Goal: Transaction & Acquisition: Purchase product/service

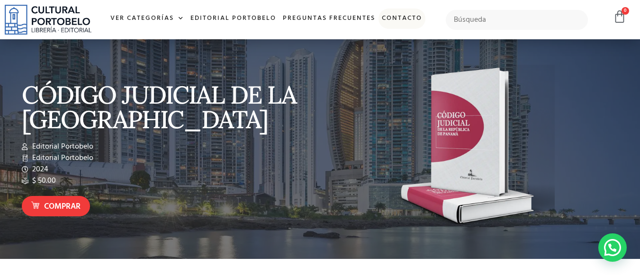
click at [411, 12] on link "Contacto" at bounding box center [402, 19] width 47 height 20
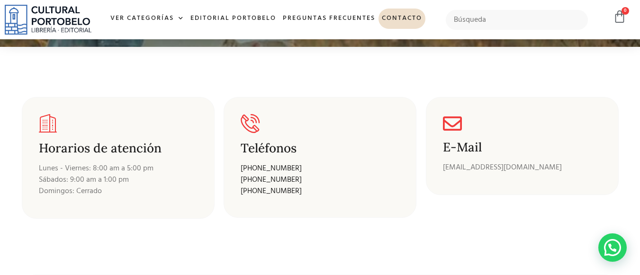
scroll to position [142, 0]
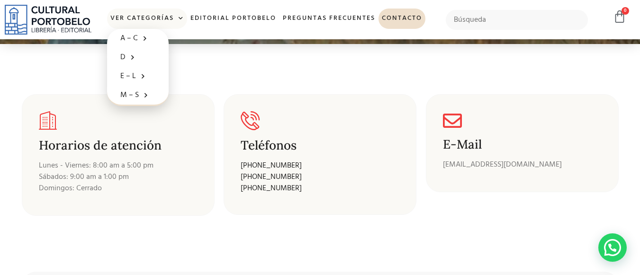
click at [177, 19] on span at bounding box center [179, 18] width 10 height 14
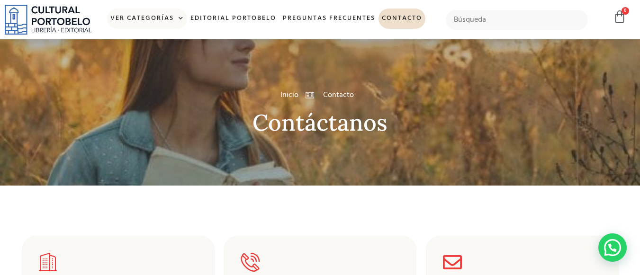
click at [177, 19] on span at bounding box center [179, 18] width 10 height 14
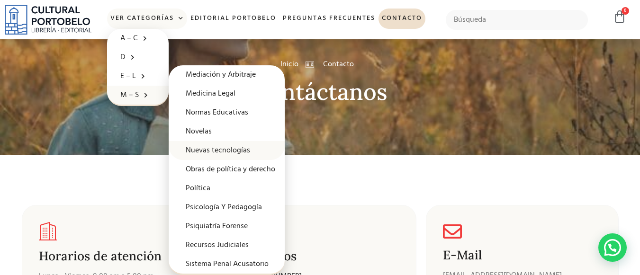
scroll to position [47, 0]
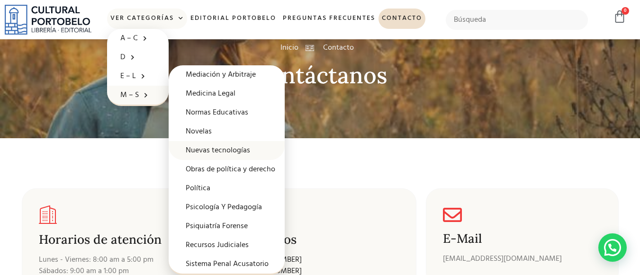
click at [235, 148] on link "Nuevas tecnologías" at bounding box center [227, 150] width 116 height 19
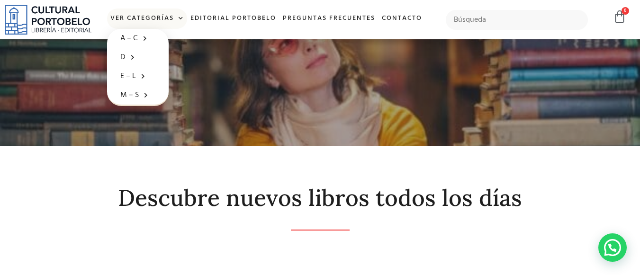
click at [179, 21] on span at bounding box center [179, 18] width 10 height 14
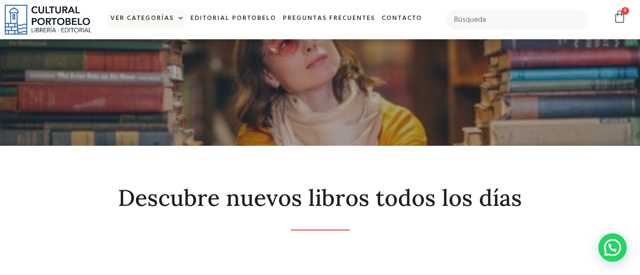
click at [179, 14] on span at bounding box center [179, 18] width 10 height 14
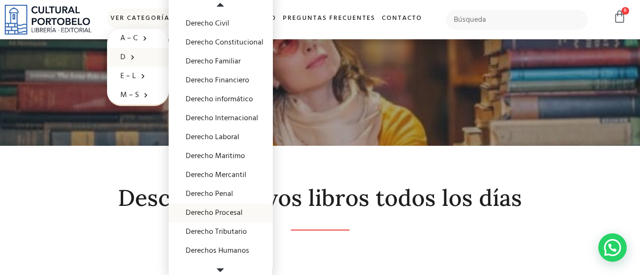
click at [229, 212] on link "Derecho Procesal" at bounding box center [221, 213] width 104 height 19
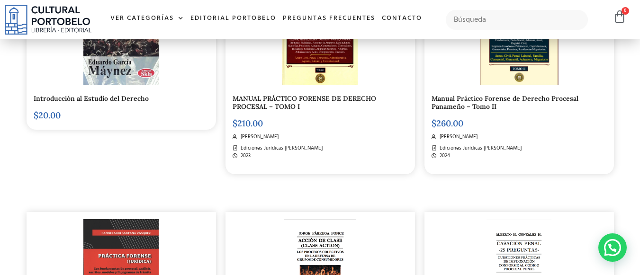
scroll to position [521, 0]
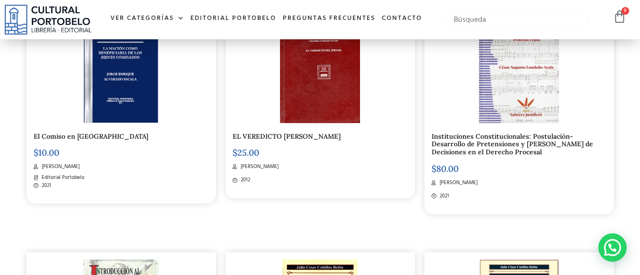
click at [535, 22] on input "text" at bounding box center [517, 20] width 143 height 20
type input "whats"
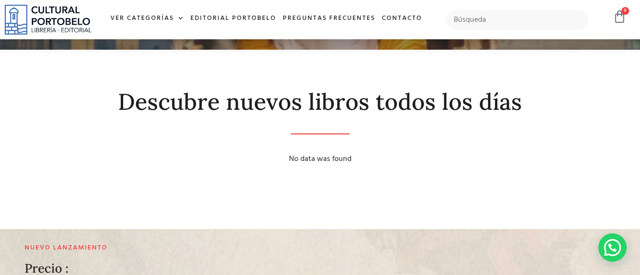
scroll to position [94, 0]
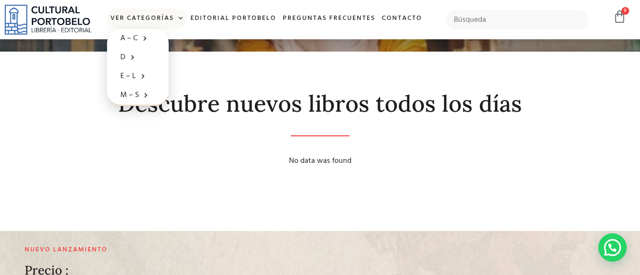
click at [160, 15] on link "Ver Categorías" at bounding box center [147, 19] width 80 height 20
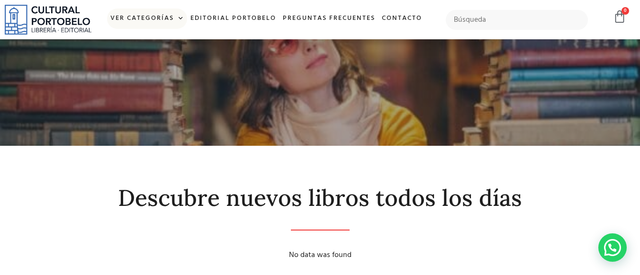
click at [160, 15] on link "Ver Categorías" at bounding box center [147, 19] width 80 height 20
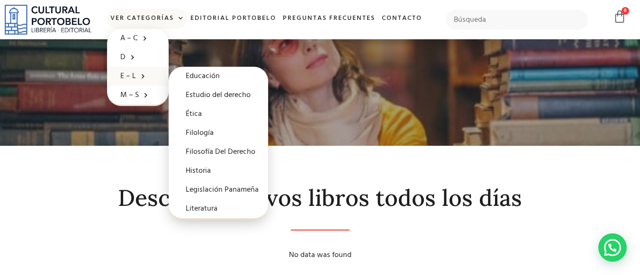
click at [123, 80] on link "E – L" at bounding box center [138, 76] width 62 height 19
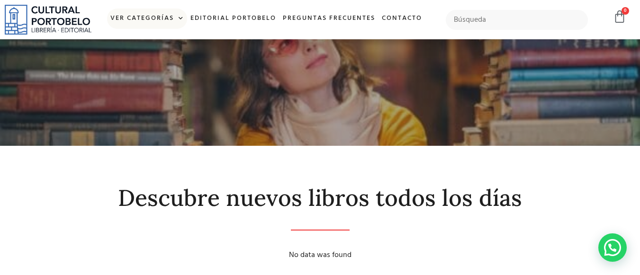
click at [132, 15] on link "Ver Categorías" at bounding box center [147, 19] width 80 height 20
click at [161, 20] on link "Ver Categorías" at bounding box center [147, 19] width 80 height 20
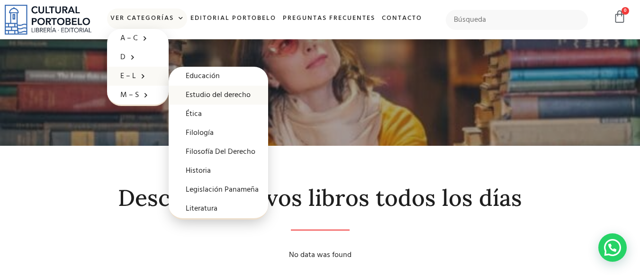
click at [231, 96] on link "Estudio del derecho" at bounding box center [219, 95] width 100 height 19
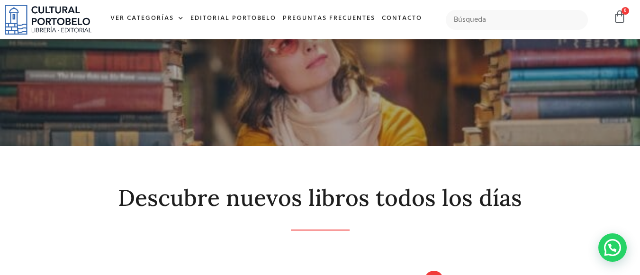
click at [499, 7] on div at bounding box center [517, 19] width 152 height 29
click at [501, 26] on input "text" at bounding box center [517, 20] width 143 height 20
type input "prueba"
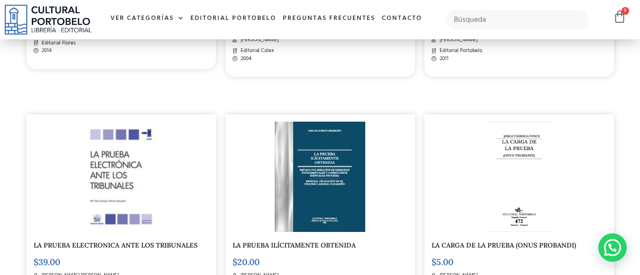
scroll to position [948, 0]
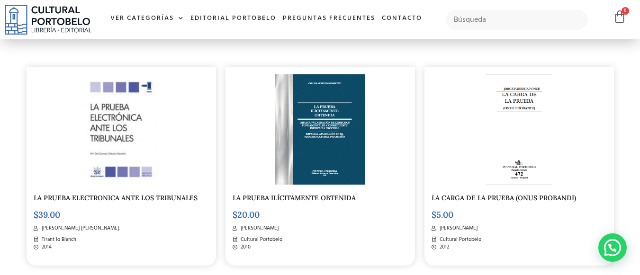
click at [128, 127] on img at bounding box center [121, 129] width 110 height 110
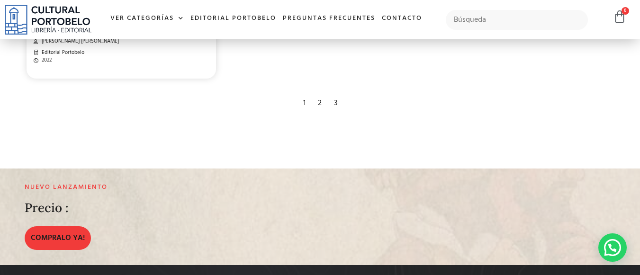
scroll to position [1612, 0]
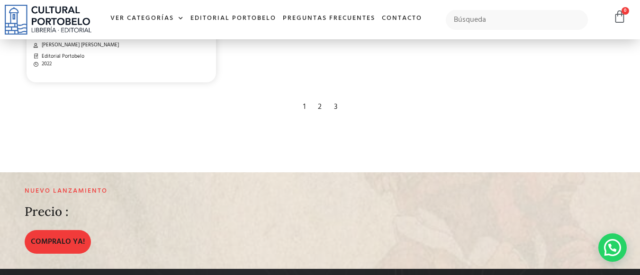
click at [307, 108] on div "1" at bounding box center [305, 107] width 12 height 21
click at [319, 108] on div "2" at bounding box center [319, 107] width 13 height 21
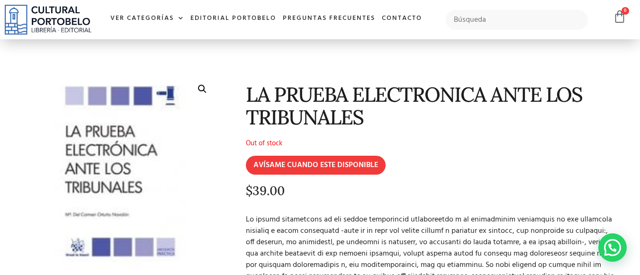
scroll to position [0, 0]
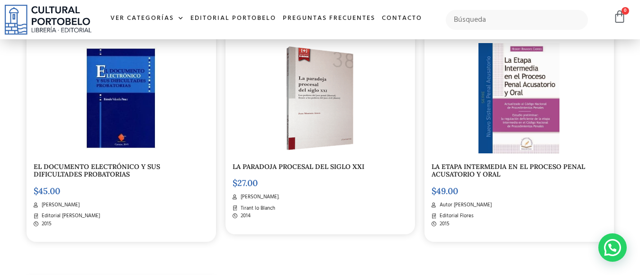
scroll to position [1232, 0]
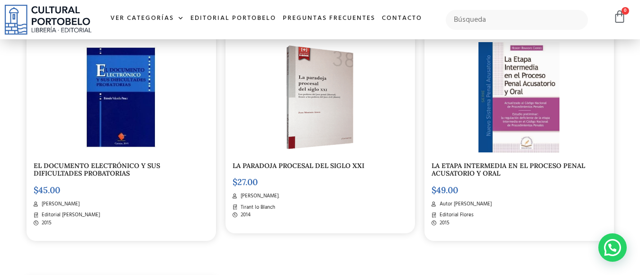
click at [137, 126] on img at bounding box center [121, 97] width 110 height 110
